Goal: Transaction & Acquisition: Book appointment/travel/reservation

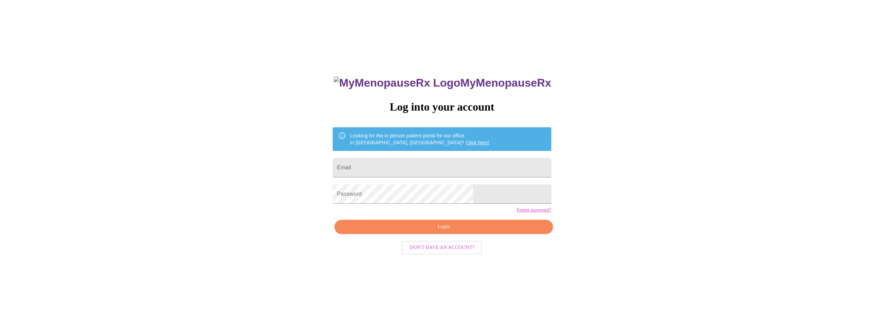
type input "[EMAIL_ADDRESS][DOMAIN_NAME]"
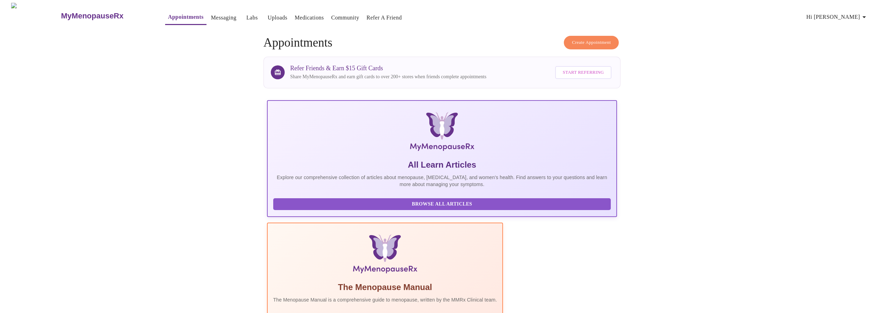
click at [609, 39] on span "Create Appointment" at bounding box center [591, 43] width 39 height 8
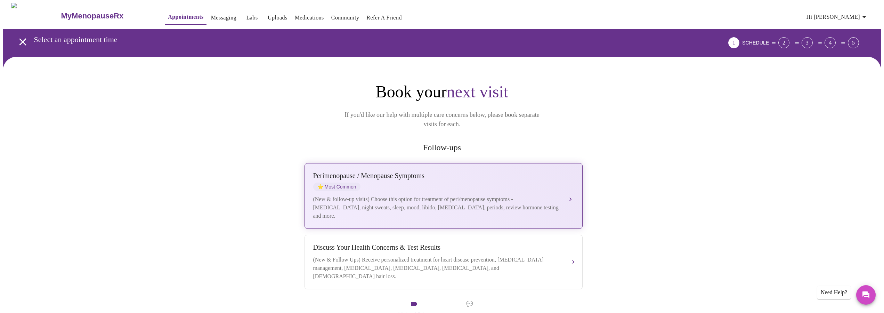
click at [477, 195] on div "(New & follow-up visits) Choose this option for treatment of peri/menopause sym…" at bounding box center [436, 207] width 247 height 25
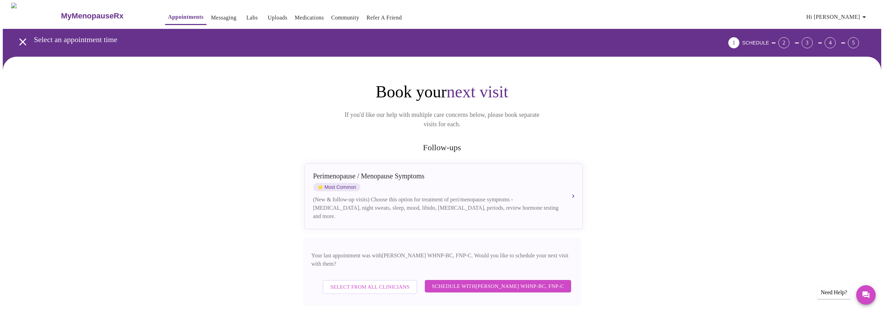
click at [450, 282] on span "Schedule with [PERSON_NAME] WHNP-BC, FNP-C" at bounding box center [498, 286] width 132 height 9
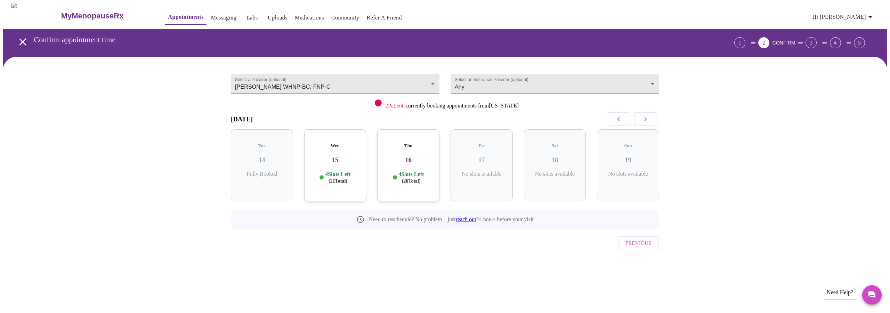
click at [341, 158] on div "Wed 15 4 Slots Left ( 21 Total)" at bounding box center [335, 165] width 62 height 72
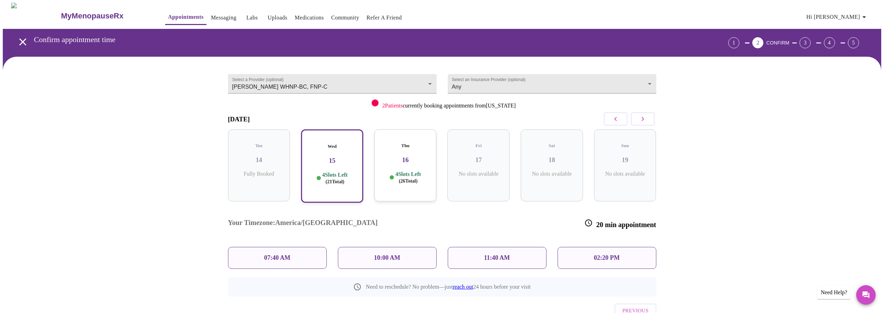
click at [596, 254] on p "02:20 PM" at bounding box center [607, 257] width 26 height 7
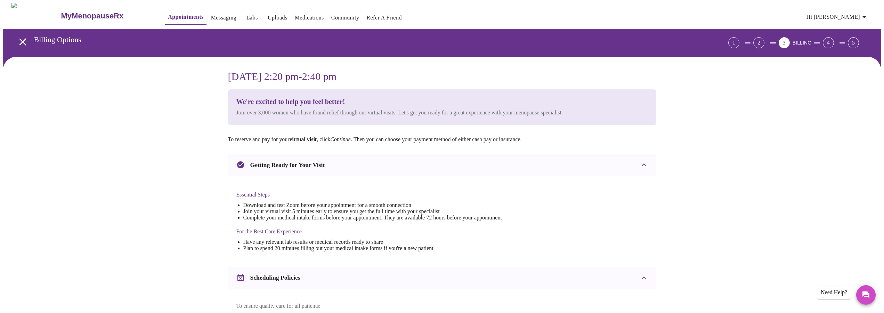
click at [19, 38] on icon "open drawer" at bounding box center [22, 41] width 7 height 7
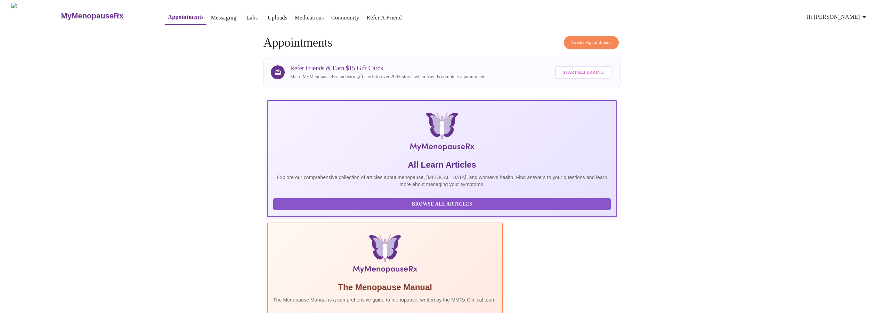
click at [599, 39] on span "Create Appointment" at bounding box center [591, 43] width 39 height 8
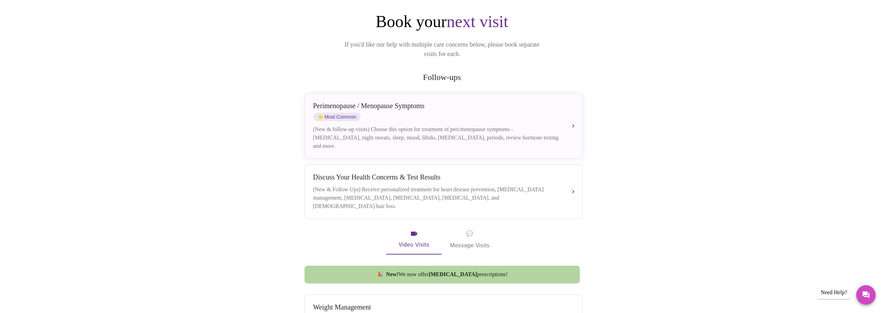
scroll to position [35, 0]
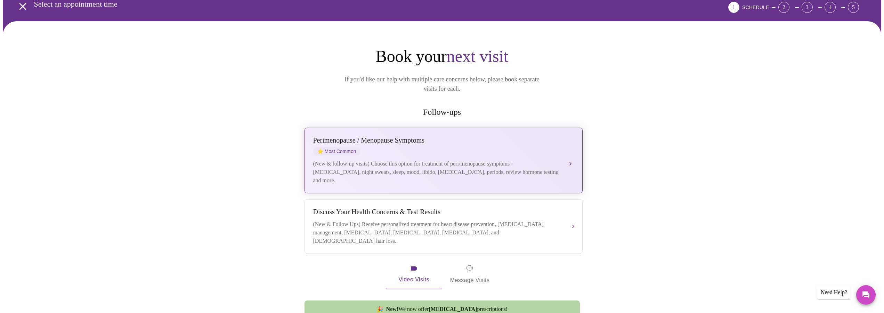
click at [388, 144] on div "[MEDICAL_DATA] / Menopause Symptoms ⭐ Most Common" at bounding box center [436, 145] width 247 height 19
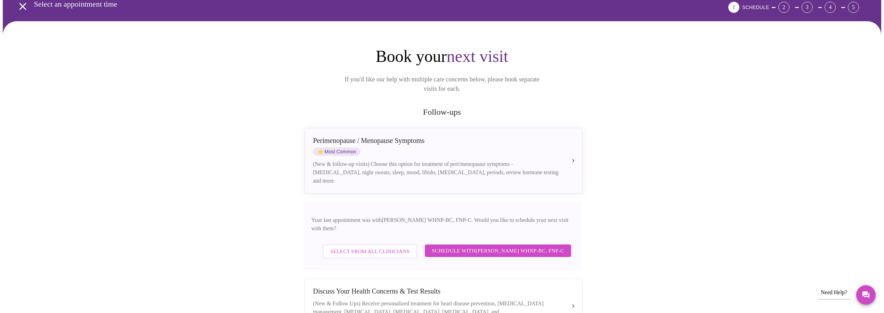
scroll to position [142, 0]
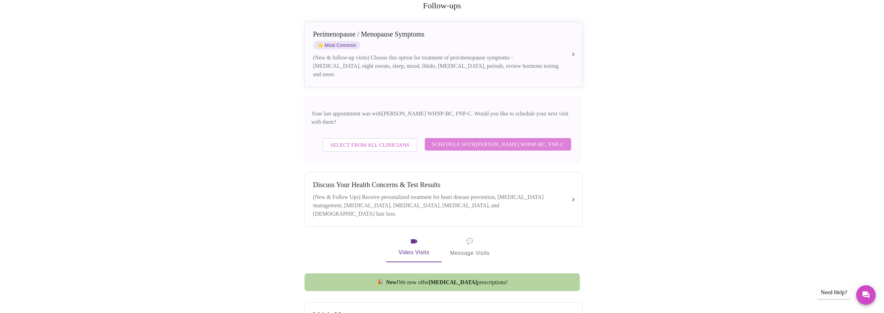
click at [524, 140] on span "Schedule with [PERSON_NAME] WHNP-BC, FNP-C" at bounding box center [498, 144] width 132 height 9
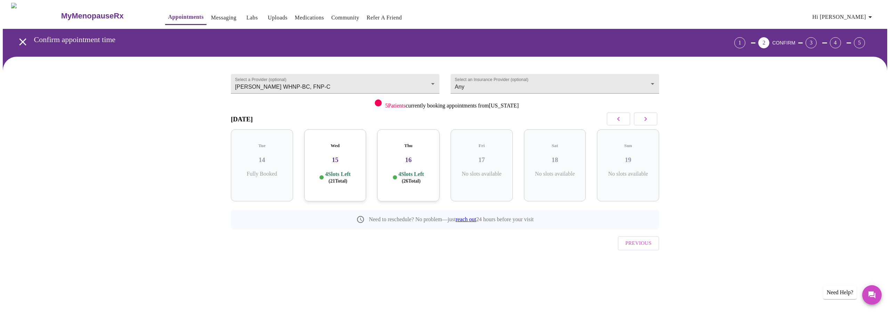
click at [338, 156] on h3 "15" at bounding box center [335, 160] width 51 height 8
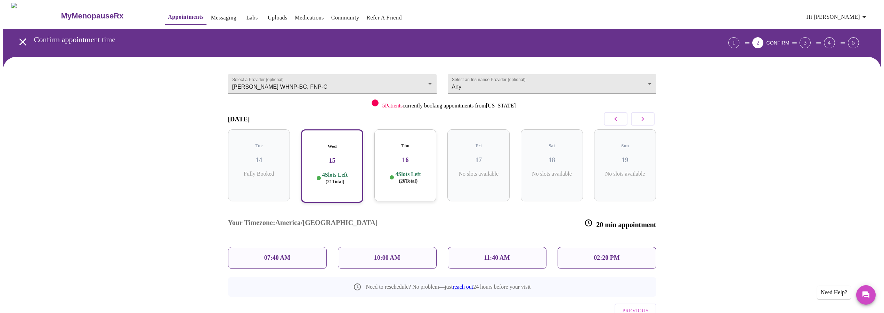
click at [393, 254] on p "10:00 AM" at bounding box center [387, 257] width 26 height 7
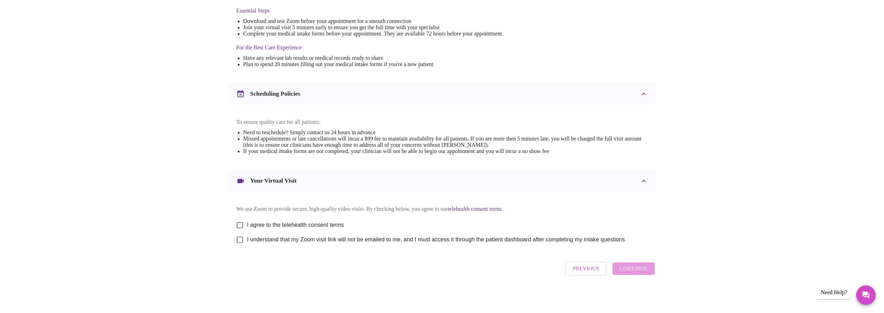
scroll to position [193, 0]
click at [240, 222] on input "I agree to the telehealth consent terms" at bounding box center [240, 225] width 15 height 15
checkbox input "true"
click at [239, 238] on input "I understand that my Zoom visit link will not be emailed to me, and I must acce…" at bounding box center [240, 239] width 15 height 15
checkbox input "true"
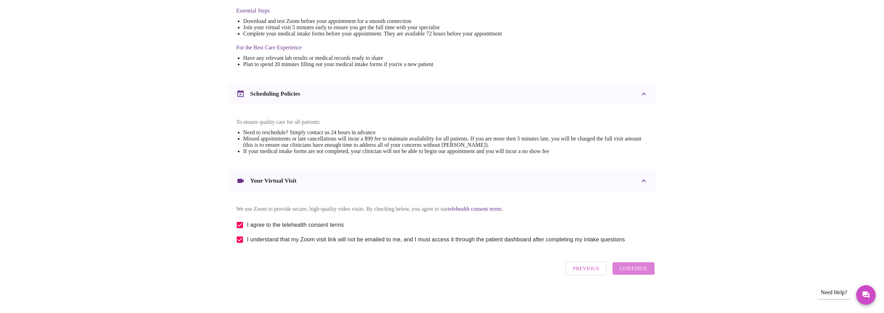
click at [628, 267] on span "Continue" at bounding box center [634, 268] width 28 height 9
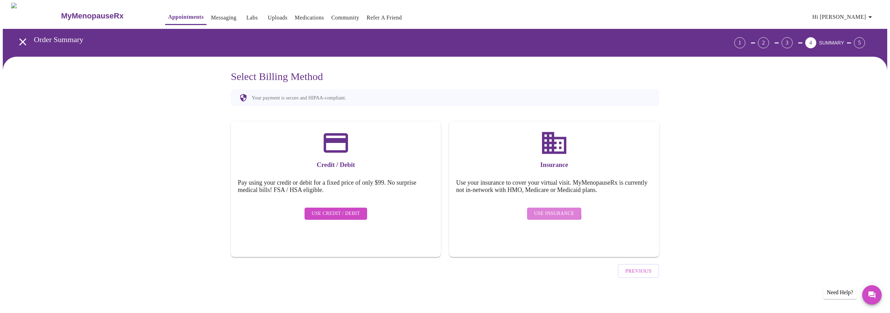
click at [544, 209] on span "Use Insurance" at bounding box center [554, 213] width 40 height 9
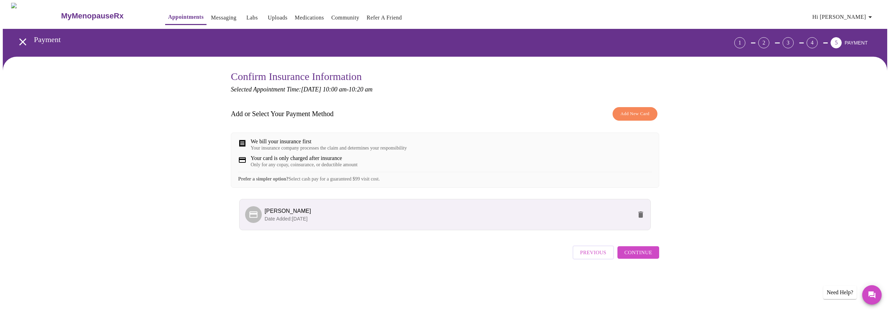
click at [647, 257] on span "Continue" at bounding box center [639, 252] width 28 height 9
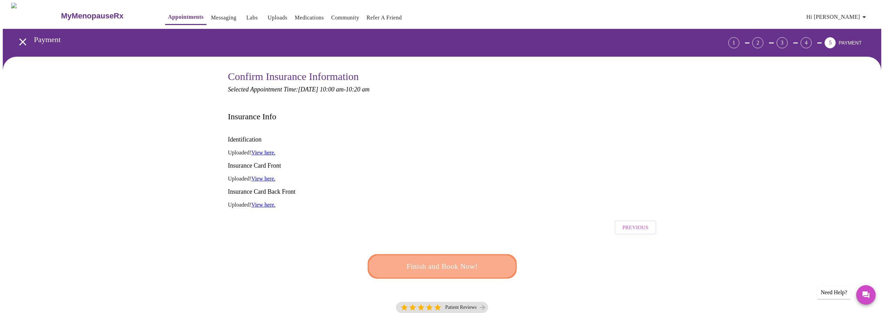
click at [479, 260] on span "Finish and Book Now!" at bounding box center [442, 266] width 129 height 13
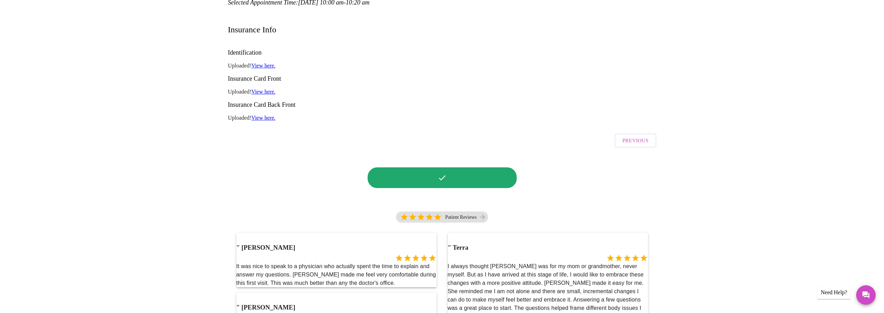
scroll to position [106, 0]
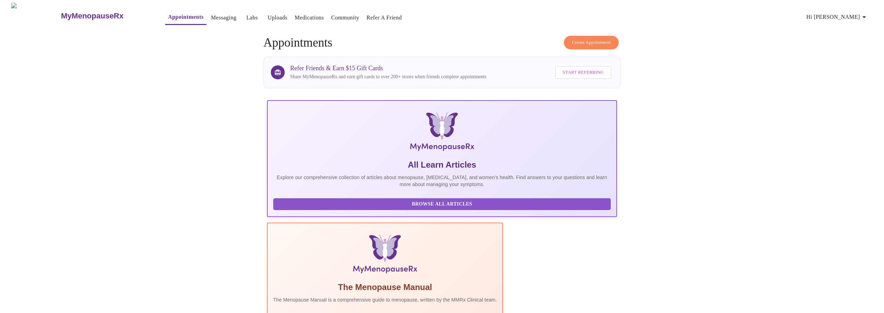
scroll to position [106, 0]
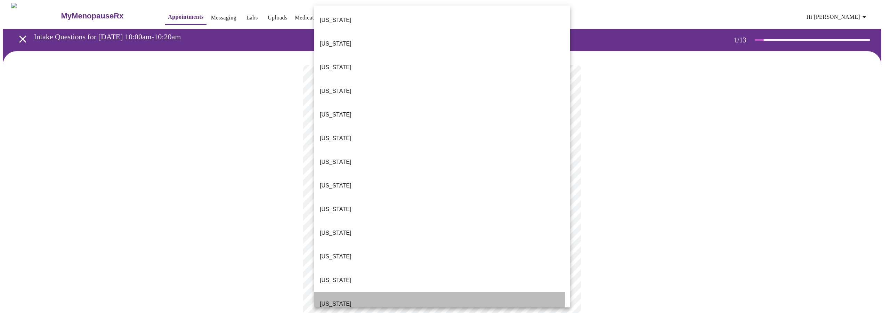
click at [345, 292] on li "[US_STATE]" at bounding box center [442, 304] width 256 height 24
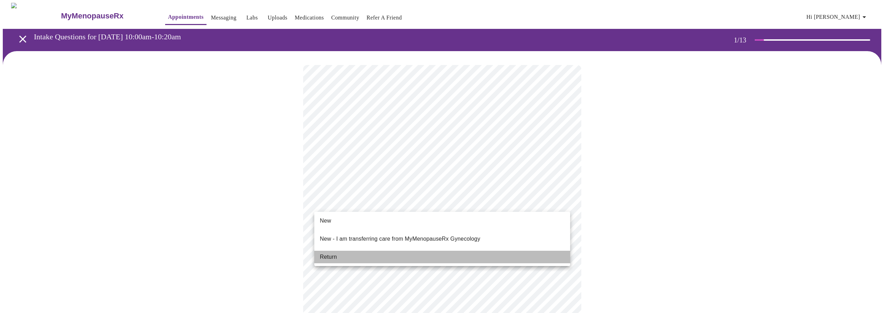
click at [340, 254] on li "Return" at bounding box center [442, 257] width 256 height 13
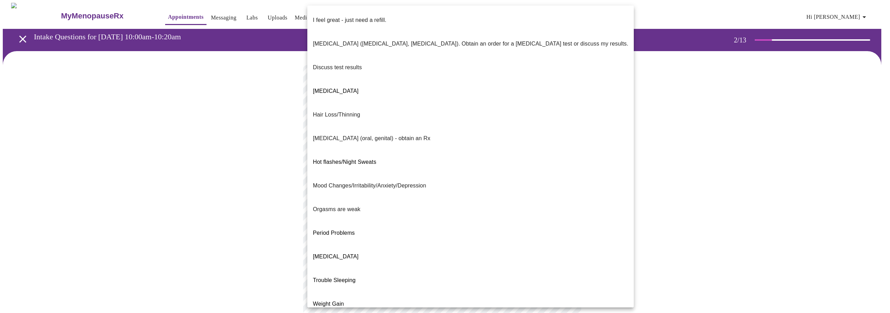
click at [377, 147] on body "MyMenopauseRx Appointments Messaging Labs Uploads Medications Community Refer a…" at bounding box center [445, 244] width 885 height 482
click at [368, 268] on li "Trouble Sleeping" at bounding box center [470, 280] width 327 height 24
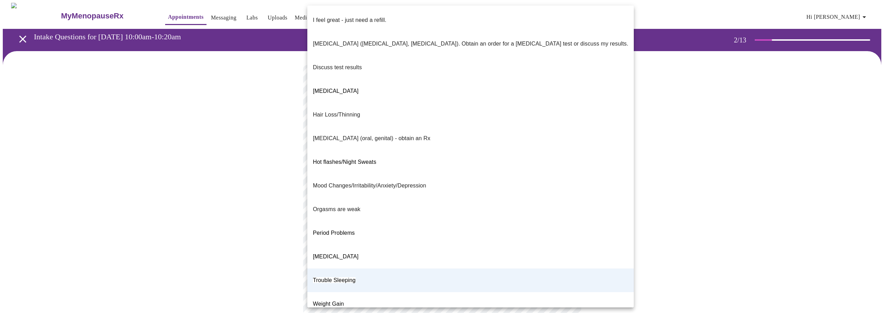
click at [370, 143] on body "MyMenopauseRx Appointments Messaging Labs Uploads Medications Community Refer a…" at bounding box center [445, 242] width 885 height 479
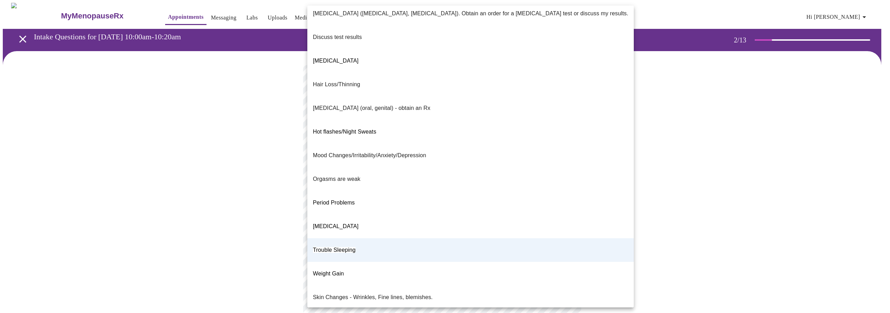
scroll to position [47, 0]
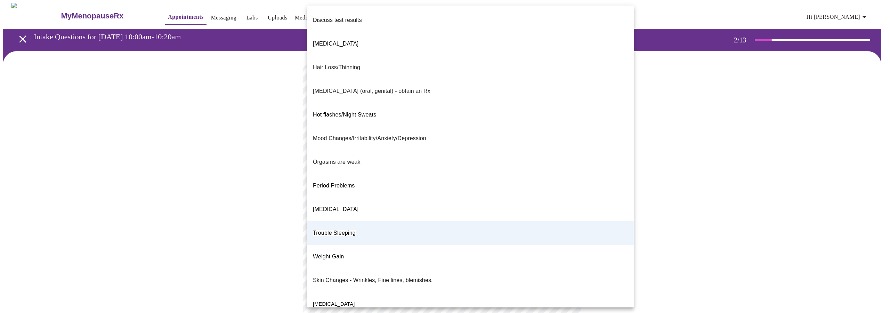
click at [362, 221] on li "Trouble Sleeping" at bounding box center [470, 233] width 327 height 24
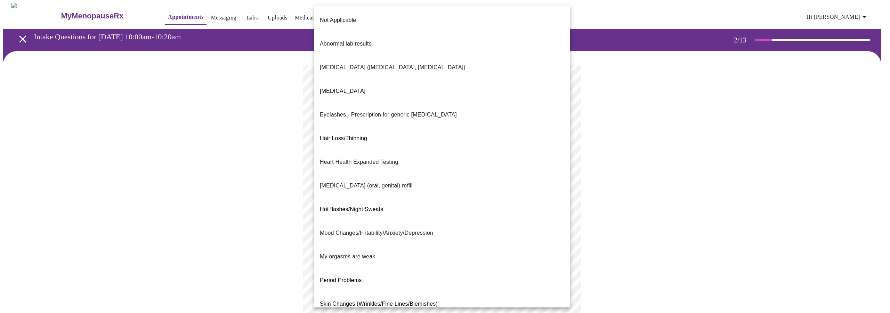
click at [401, 205] on body "MyMenopauseRx Appointments Messaging Labs Uploads Medications Community Refer a…" at bounding box center [445, 242] width 885 height 479
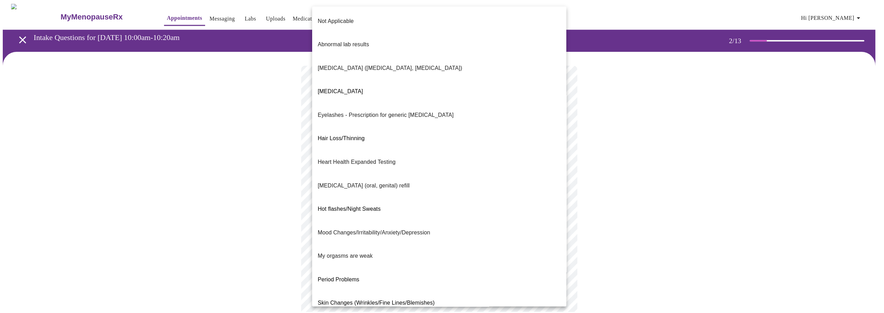
scroll to position [29, 0]
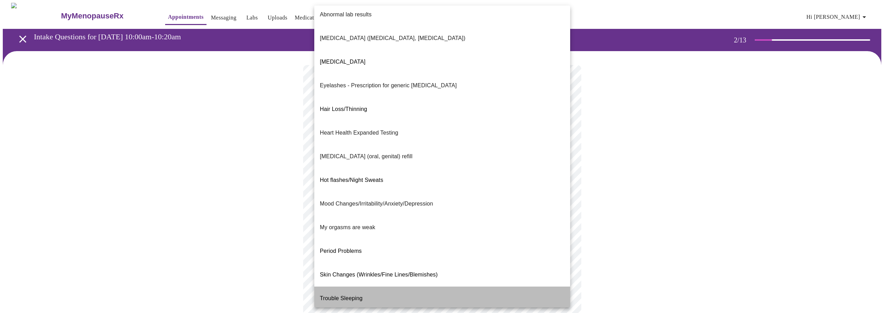
click at [469, 287] on li "Trouble Sleeping" at bounding box center [442, 299] width 256 height 24
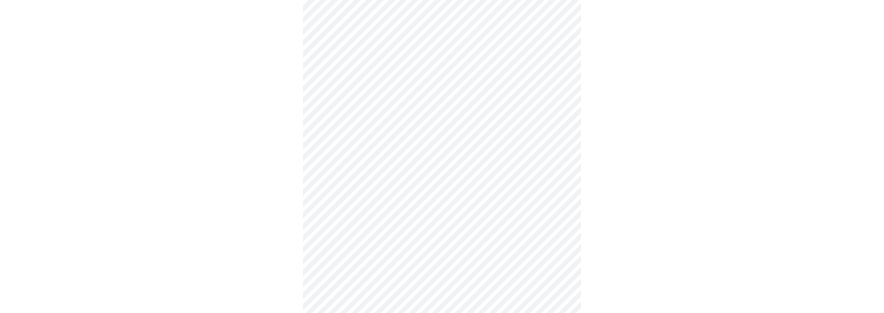
scroll to position [142, 0]
click at [425, 134] on body "MyMenopauseRx Appointments Messaging Labs Uploads Medications Community Refer a…" at bounding box center [445, 98] width 885 height 474
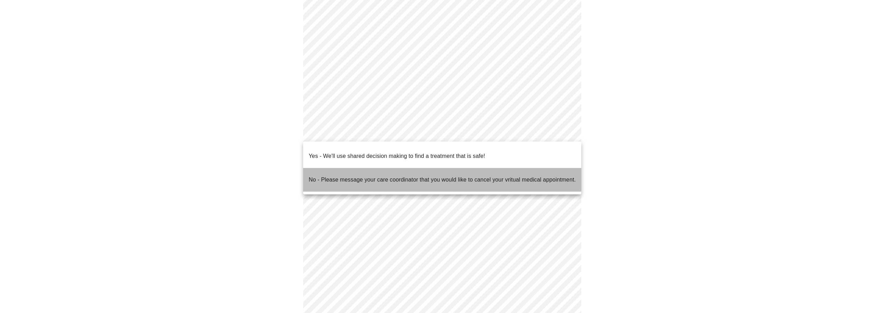
click at [423, 176] on p "No - Please message your care coordinator that you would like to cancel your vr…" at bounding box center [442, 180] width 267 height 8
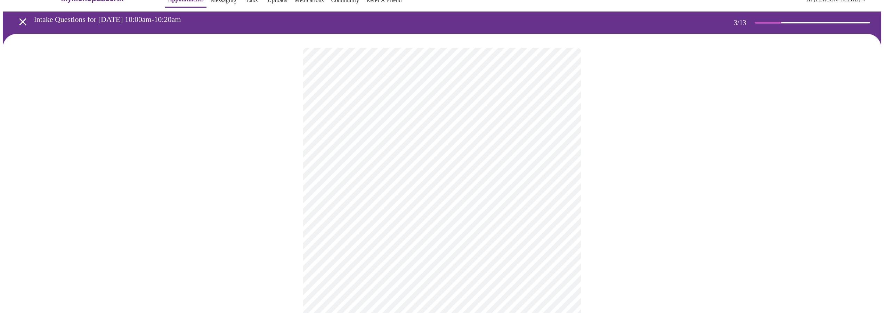
scroll to position [0, 0]
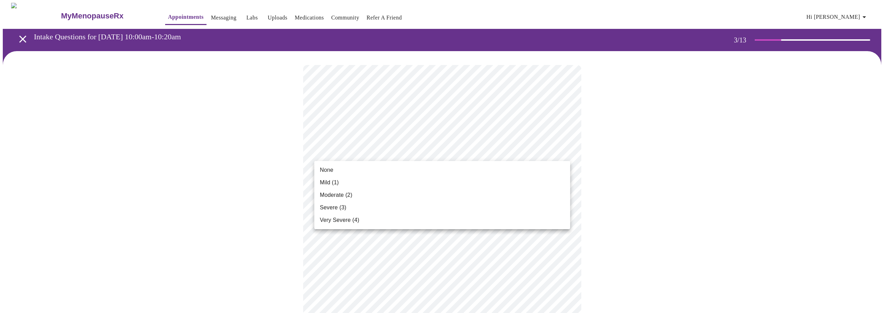
click at [403, 178] on li "Mild (1)" at bounding box center [442, 182] width 256 height 13
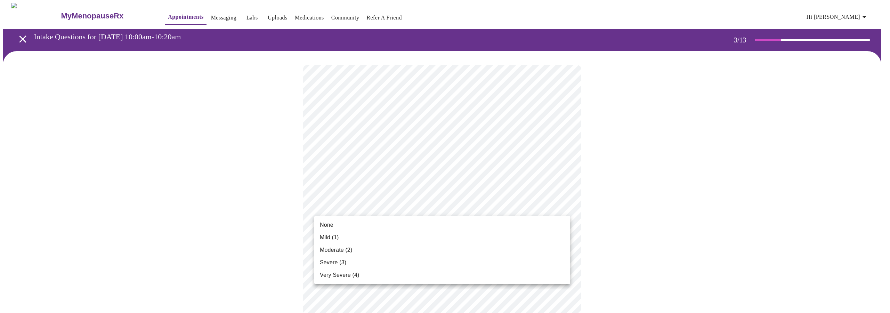
click at [383, 229] on li "None" at bounding box center [442, 225] width 256 height 13
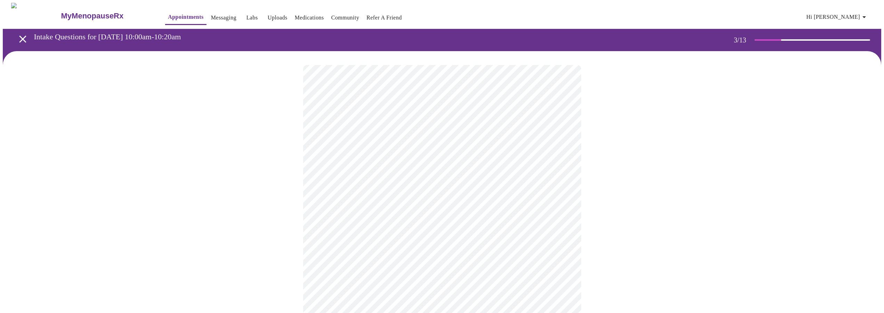
scroll to position [106, 0]
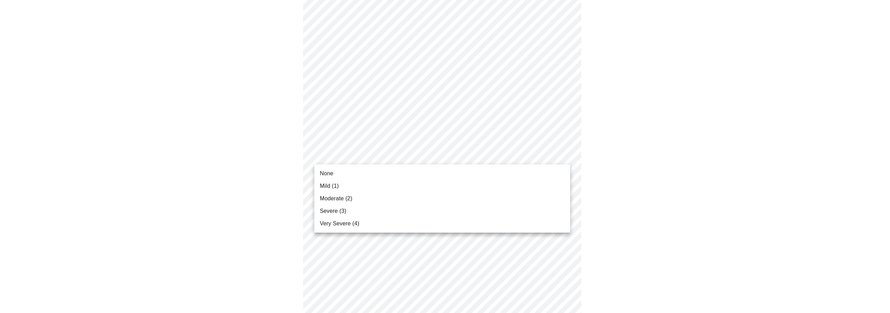
click at [372, 199] on li "Moderate (2)" at bounding box center [442, 198] width 256 height 13
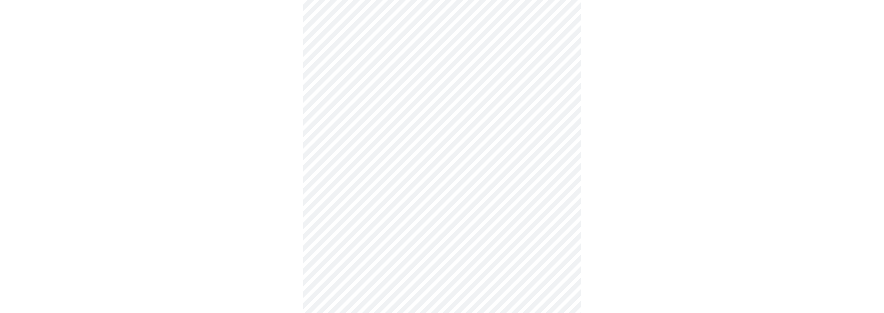
scroll to position [213, 0]
click at [381, 105] on body "MyMenopauseRx Appointments Messaging Labs Uploads Medications Community Refer a…" at bounding box center [445, 238] width 885 height 896
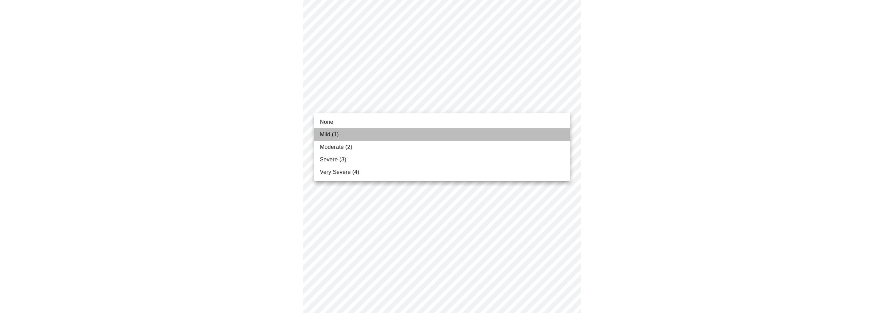
click at [373, 133] on li "Mild (1)" at bounding box center [442, 134] width 256 height 13
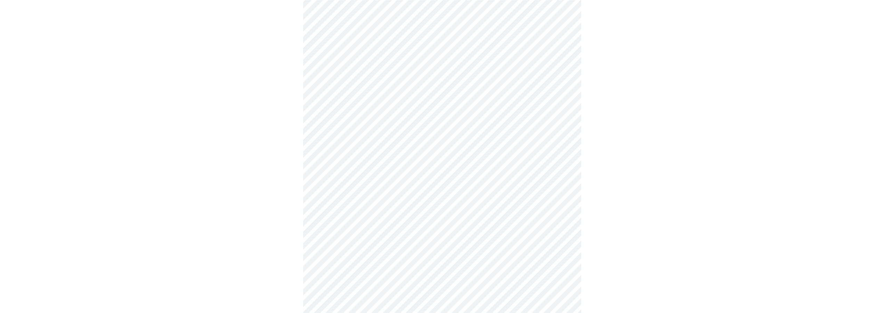
scroll to position [284, 0]
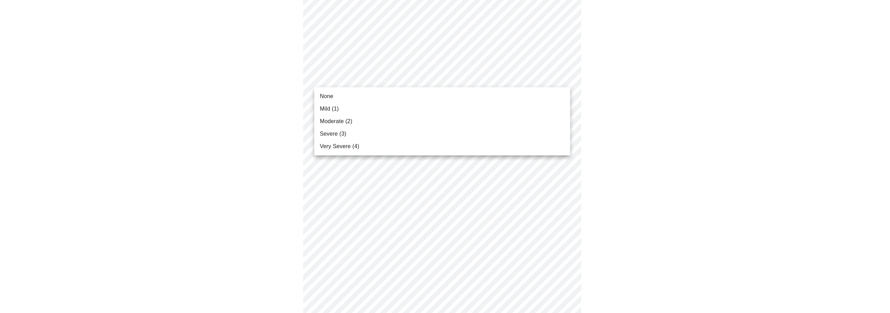
click at [393, 74] on body "MyMenopauseRx Appointments Messaging Labs Uploads Medications Community Refer a…" at bounding box center [445, 162] width 885 height 886
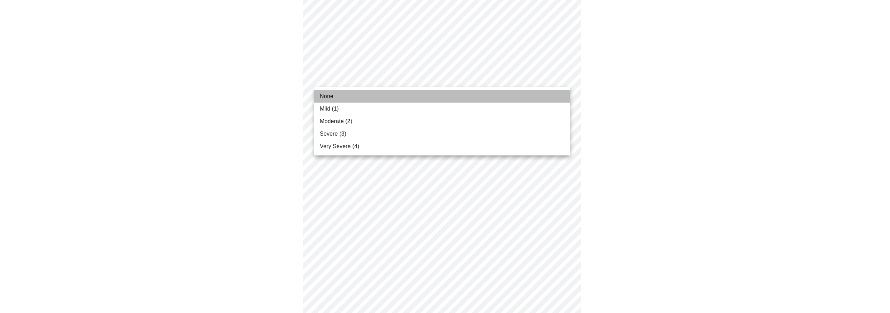
click at [384, 96] on li "None" at bounding box center [442, 96] width 256 height 13
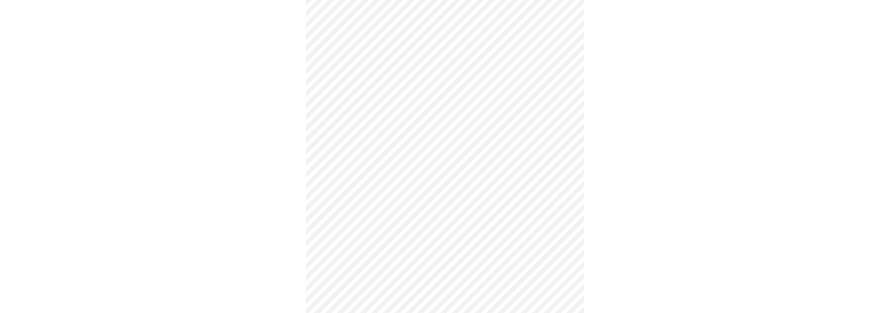
click at [391, 124] on body "MyMenopauseRx Appointments Messaging Labs Uploads Medications Community Refer a…" at bounding box center [445, 157] width 885 height 876
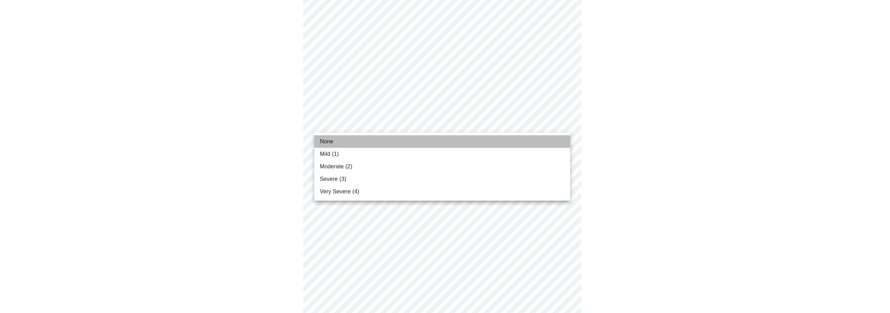
click at [382, 142] on li "None" at bounding box center [442, 141] width 256 height 13
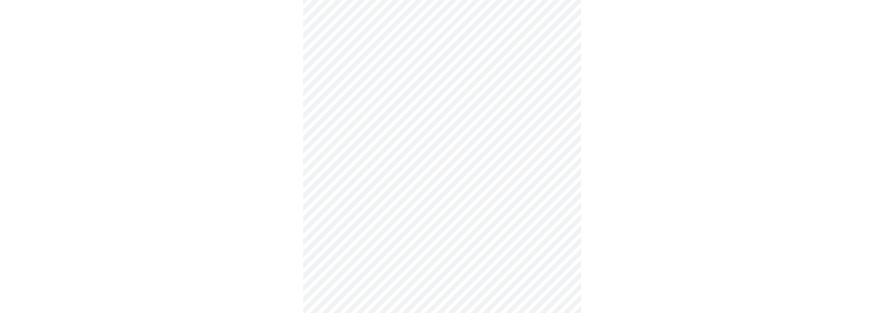
scroll to position [355, 0]
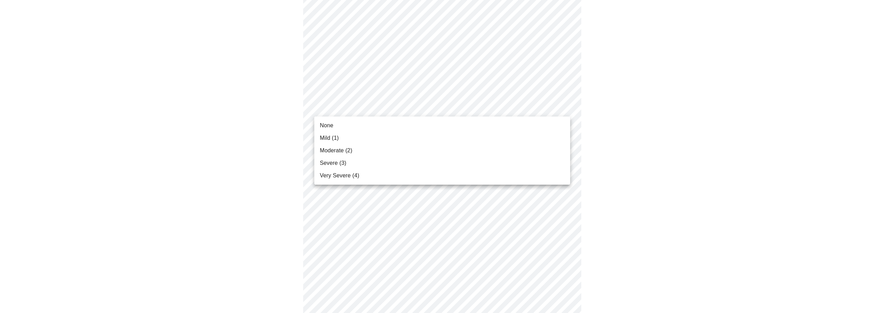
click at [387, 106] on body "MyMenopauseRx Appointments Messaging Labs Uploads Medications Community Refer a…" at bounding box center [445, 81] width 885 height 867
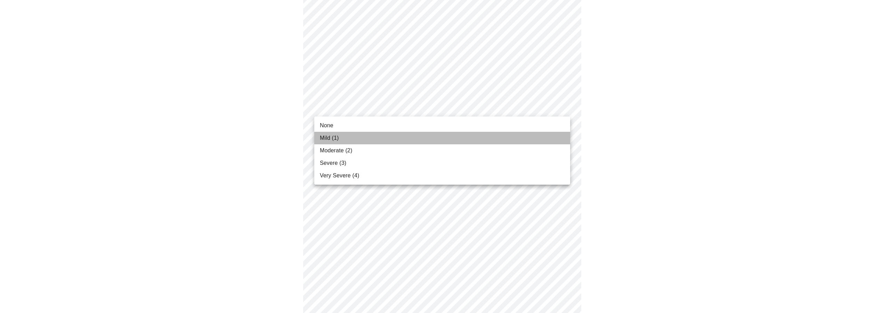
click at [359, 140] on li "Mild (1)" at bounding box center [442, 138] width 256 height 13
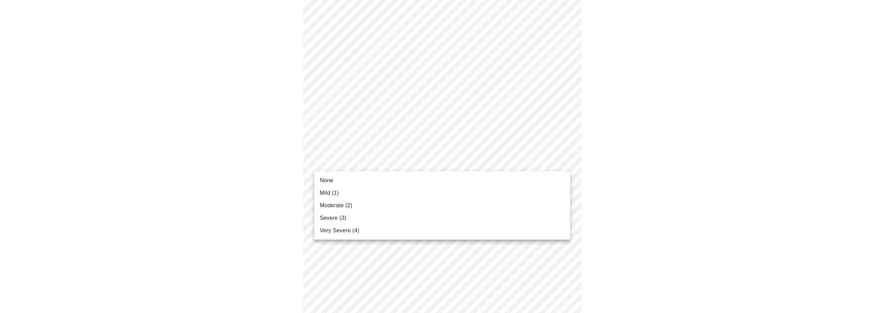
click at [357, 164] on body "MyMenopauseRx Appointments Messaging Labs Uploads Medications Community Refer a…" at bounding box center [445, 76] width 885 height 857
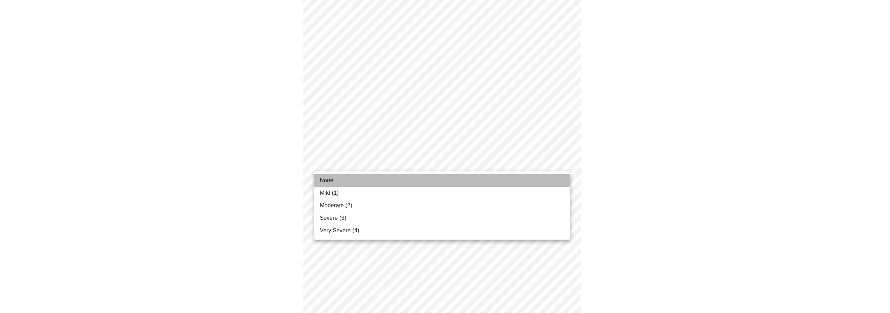
click at [354, 182] on li "None" at bounding box center [442, 180] width 256 height 13
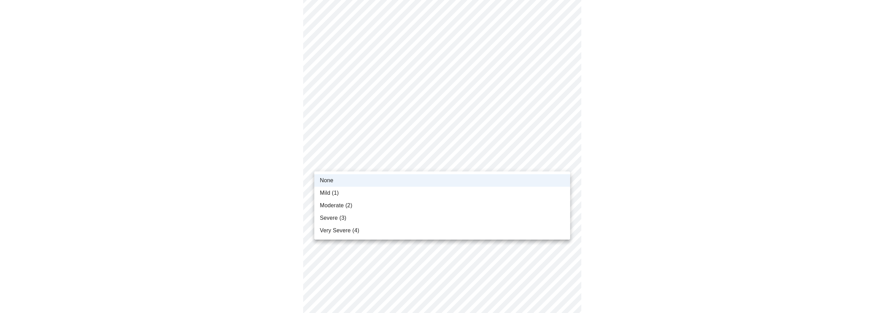
click at [358, 162] on body "MyMenopauseRx Appointments Messaging Labs Uploads Medications Community Refer a…" at bounding box center [445, 71] width 885 height 847
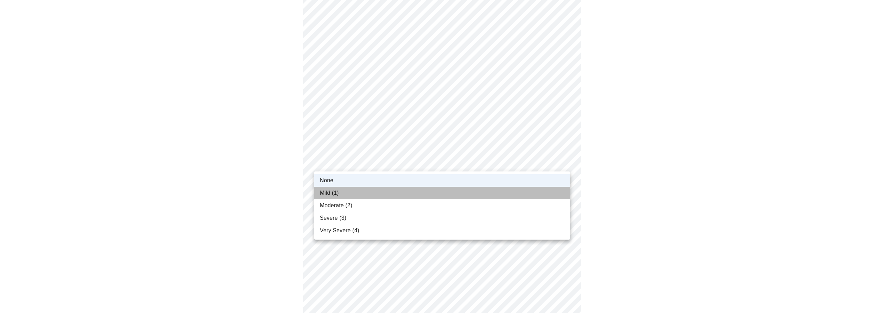
click at [360, 199] on li "Mild (1)" at bounding box center [442, 193] width 256 height 13
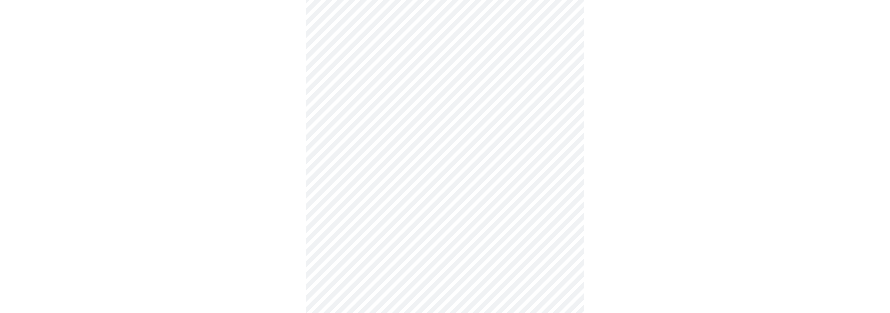
click at [361, 218] on body "MyMenopauseRx Appointments Messaging Labs Uploads Medications Community Refer a…" at bounding box center [445, 71] width 885 height 847
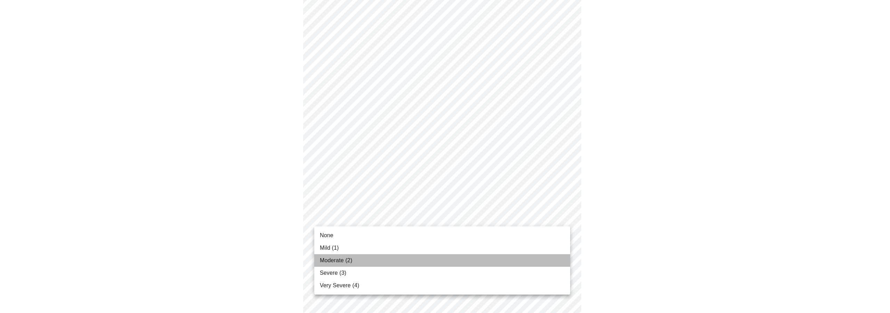
click at [367, 260] on li "Moderate (2)" at bounding box center [442, 260] width 256 height 13
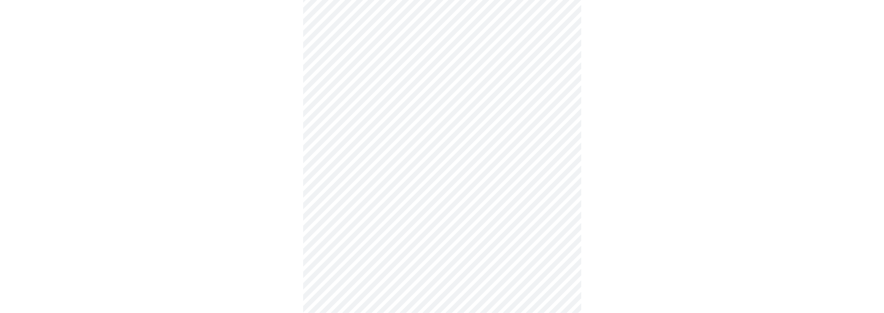
scroll to position [461, 0]
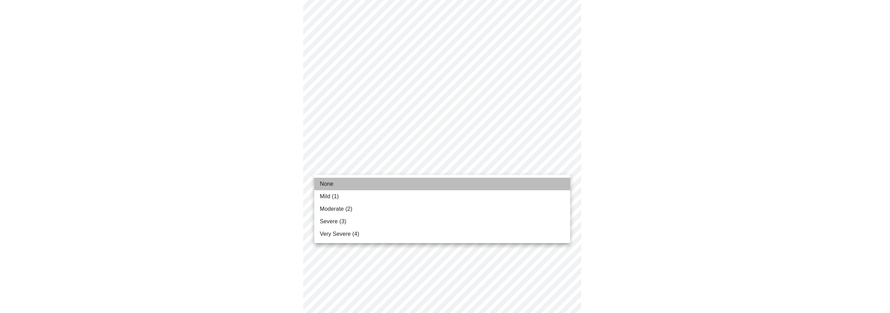
click at [376, 183] on li "None" at bounding box center [442, 184] width 256 height 13
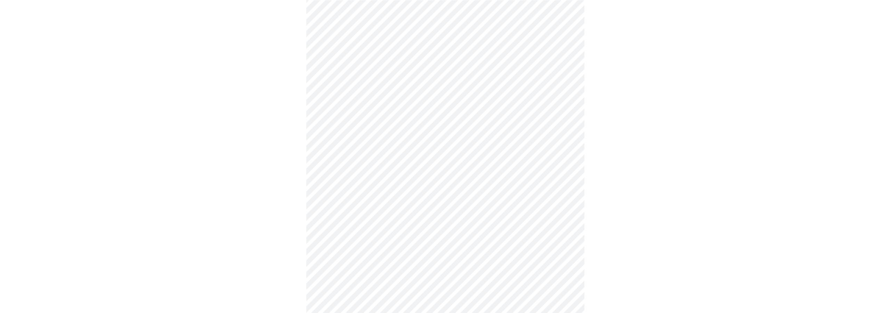
scroll to position [515, 0]
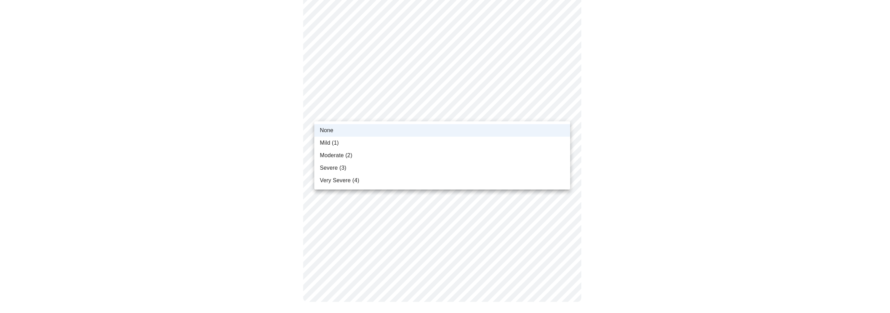
click at [363, 112] on div at bounding box center [445, 156] width 890 height 313
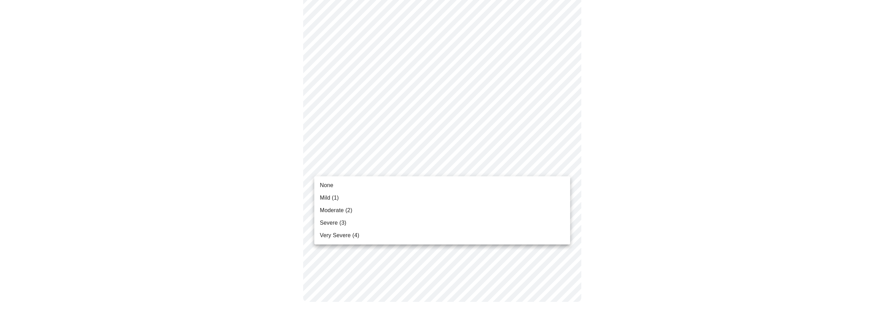
click at [366, 198] on li "Mild (1)" at bounding box center [442, 198] width 256 height 13
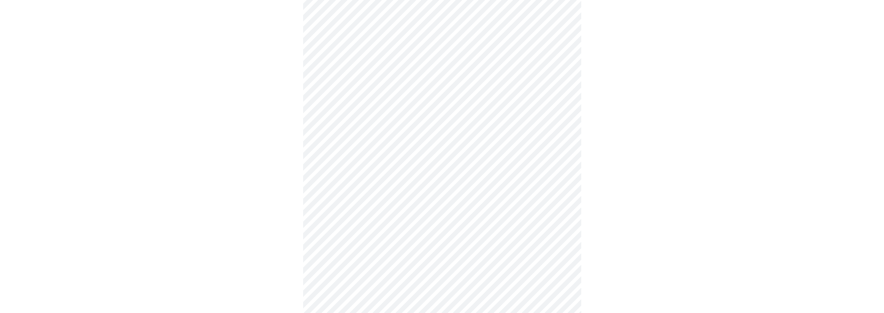
scroll to position [248, 0]
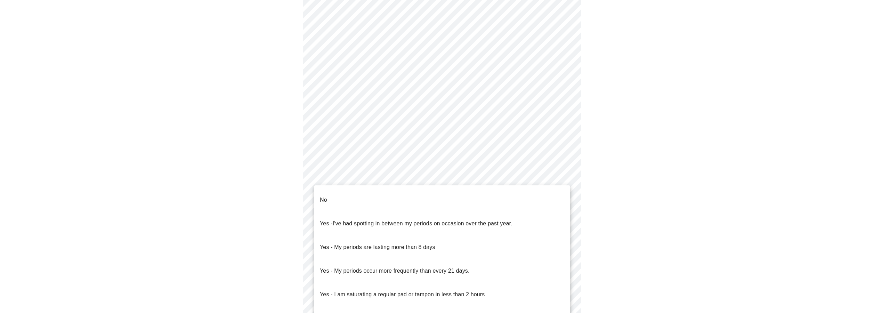
click at [446, 179] on body "MyMenopauseRx Appointments Messaging Labs Uploads Medications Community Refer a…" at bounding box center [445, 97] width 885 height 686
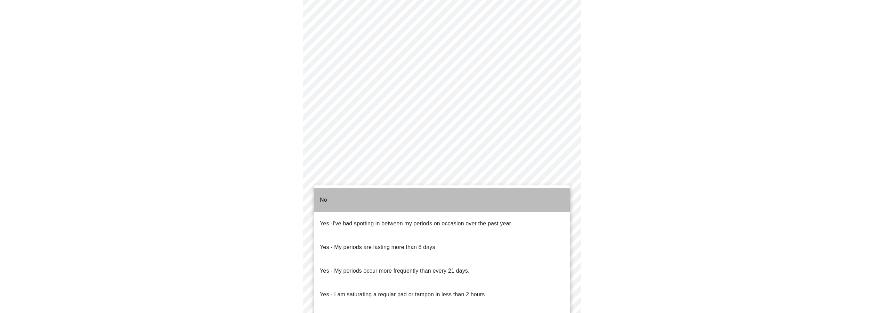
click at [434, 193] on li "No" at bounding box center [442, 200] width 256 height 24
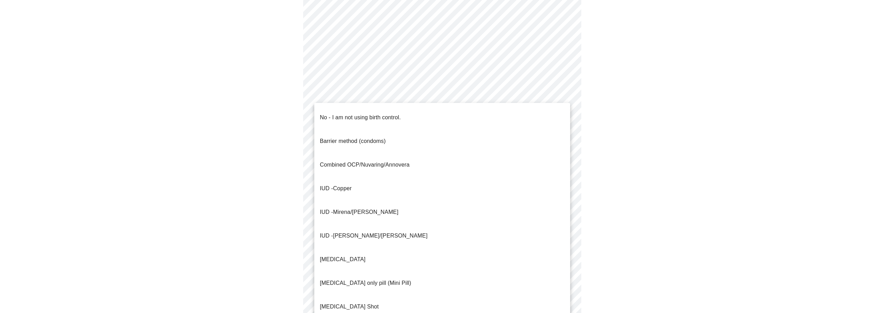
click at [426, 227] on body "MyMenopauseRx Appointments Messaging Labs Uploads Medications Community Refer a…" at bounding box center [445, 95] width 885 height 682
click at [407, 112] on li "No - I am not using birth control." at bounding box center [442, 118] width 256 height 24
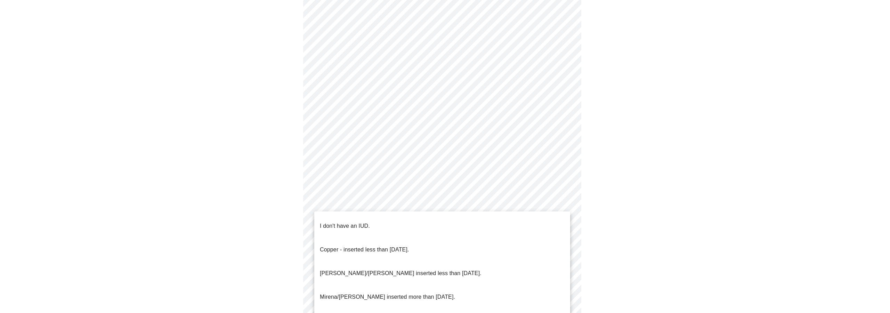
click at [431, 279] on body "MyMenopauseRx Appointments Messaging Labs Uploads Medications Community Refer a…" at bounding box center [445, 93] width 885 height 678
click at [339, 226] on span "I don't have an IUD." at bounding box center [345, 225] width 50 height 19
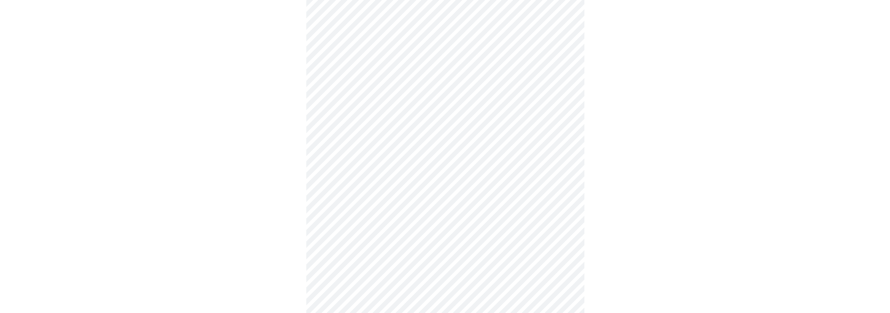
scroll to position [361, 0]
click at [368, 233] on li "Yes" at bounding box center [442, 240] width 256 height 24
click at [407, 151] on body "MyMenopauseRx Appointments Messaging Labs Uploads Medications Community Refer a…" at bounding box center [445, 165] width 885 height 514
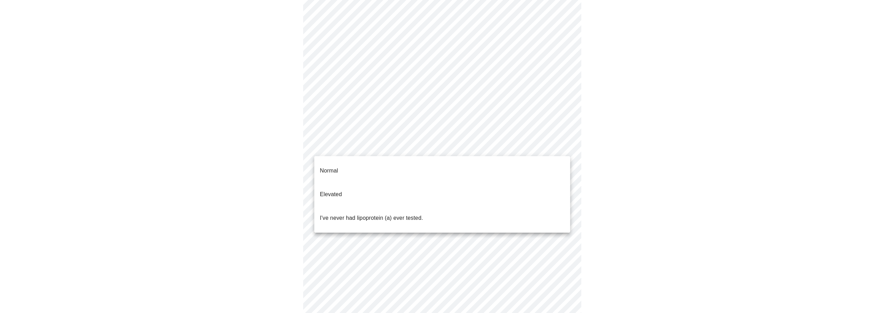
click at [407, 151] on div at bounding box center [445, 156] width 890 height 313
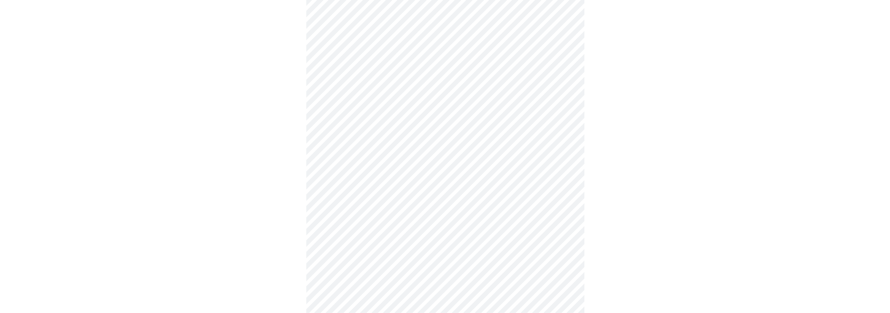
scroll to position [201, 0]
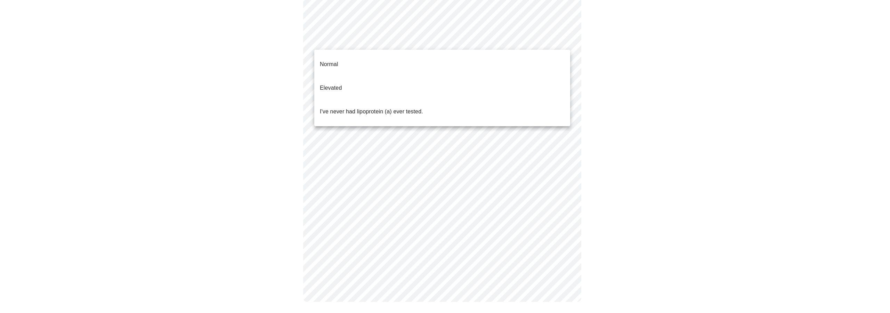
click at [401, 40] on body "MyMenopauseRx Appointments Messaging Labs Uploads Medications Community Refer a…" at bounding box center [445, 59] width 885 height 514
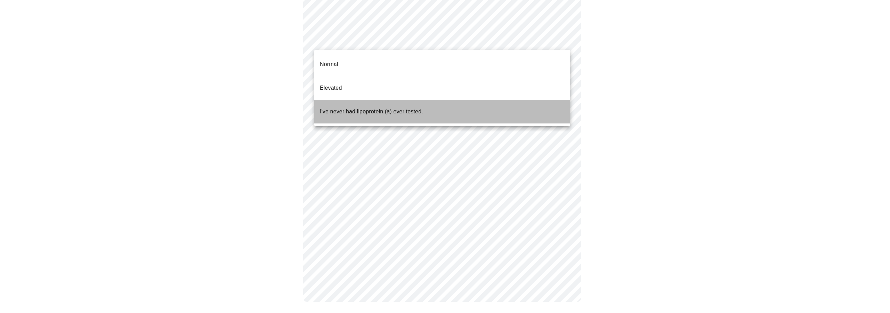
click at [387, 107] on p "I've never had lipoprotein (a) ever tested." at bounding box center [371, 111] width 103 height 8
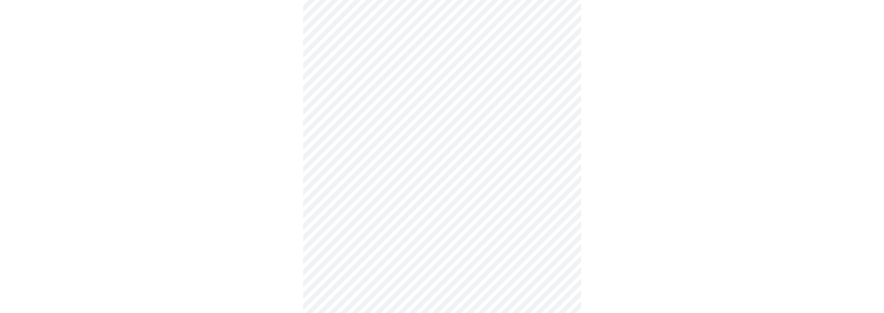
scroll to position [1845, 0]
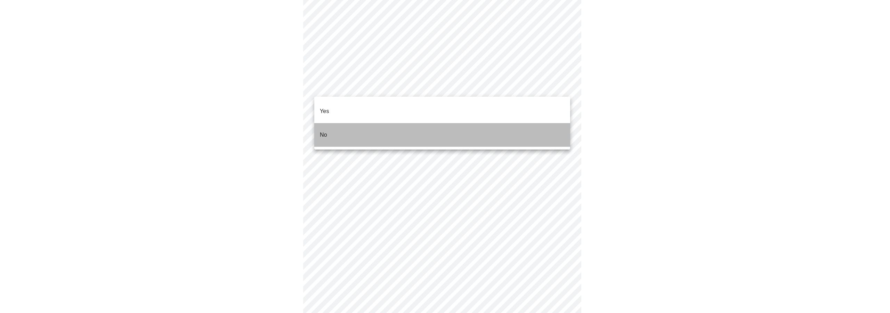
click at [323, 131] on p "No" at bounding box center [323, 135] width 7 height 8
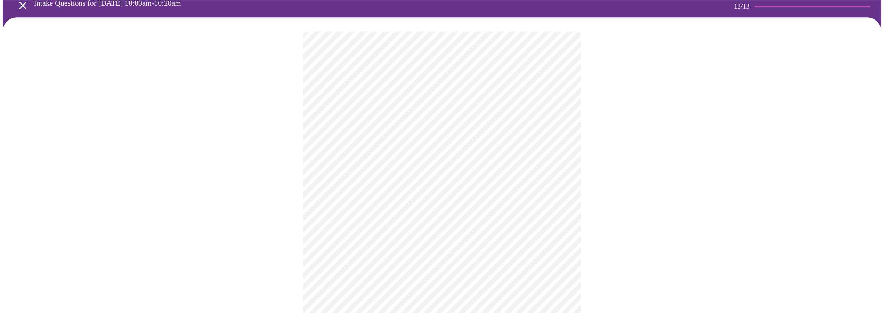
scroll to position [106, 0]
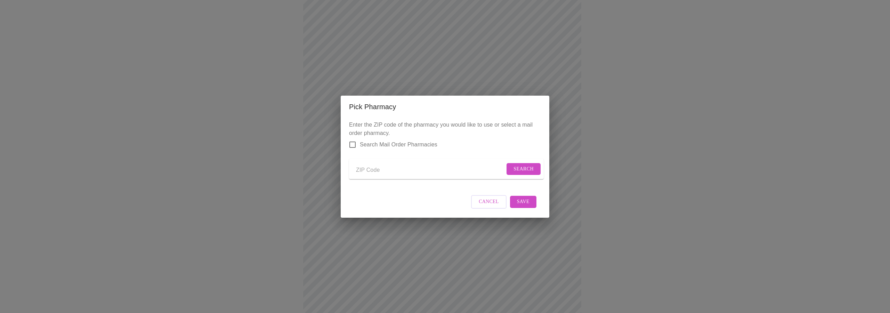
click at [472, 206] on div "Cancel Save" at bounding box center [445, 202] width 192 height 26
click at [488, 206] on span "Cancel" at bounding box center [489, 202] width 20 height 9
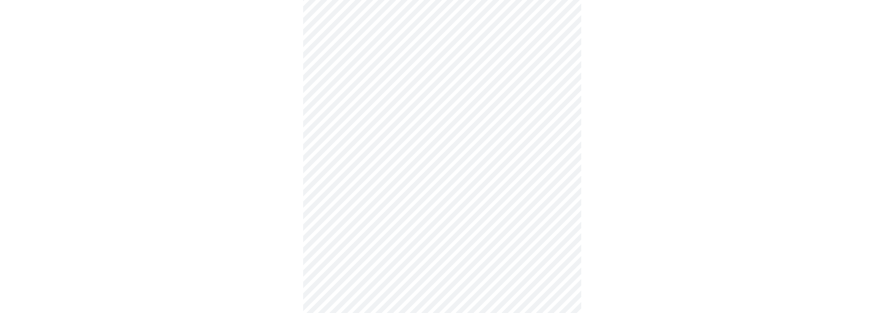
scroll to position [359, 0]
